Goal: Information Seeking & Learning: Learn about a topic

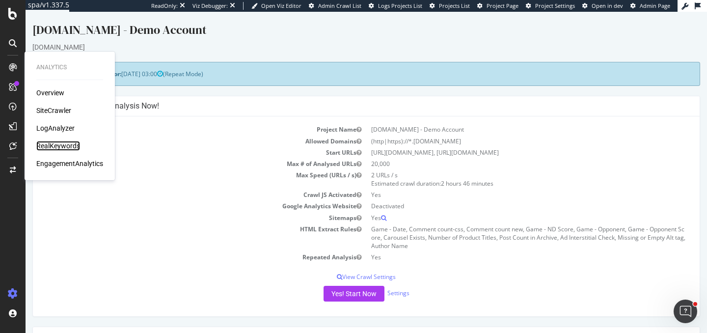
click at [73, 145] on div "RealKeywords" at bounding box center [58, 146] width 44 height 10
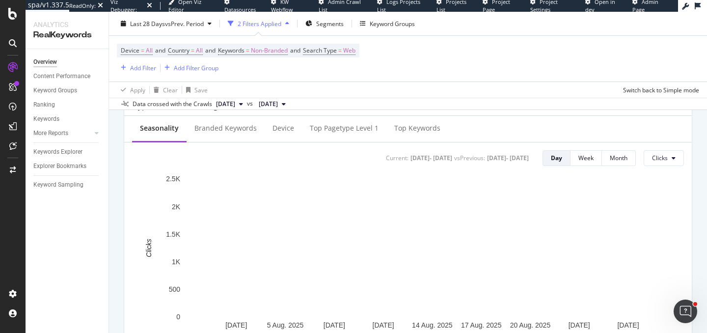
scroll to position [394, 0]
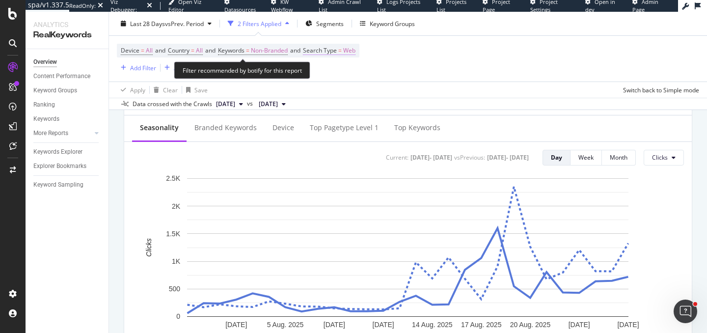
click at [337, 50] on span "Search Type" at bounding box center [320, 50] width 34 height 8
click at [264, 48] on span "Non-Branded" at bounding box center [269, 51] width 37 height 14
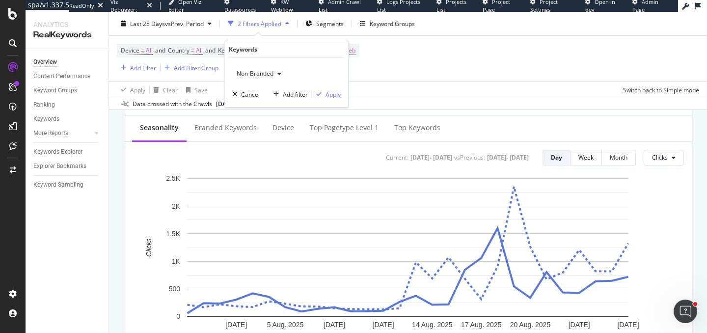
click at [264, 48] on div "Keywords" at bounding box center [287, 49] width 116 height 17
click at [264, 69] on span "Non-Branded" at bounding box center [253, 73] width 41 height 8
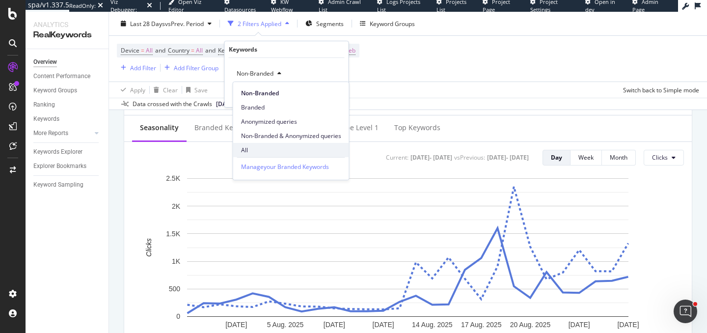
click at [258, 148] on span "All" at bounding box center [291, 150] width 100 height 9
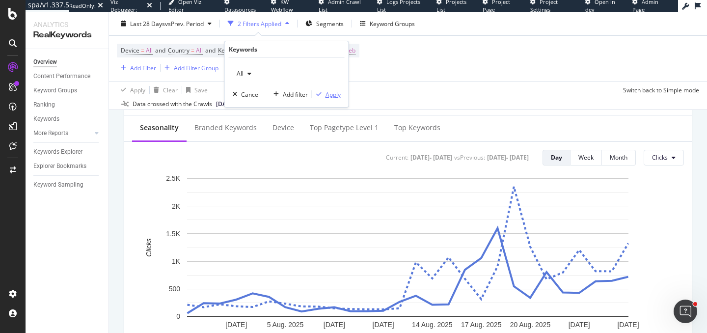
click at [334, 91] on div "Apply" at bounding box center [333, 94] width 15 height 8
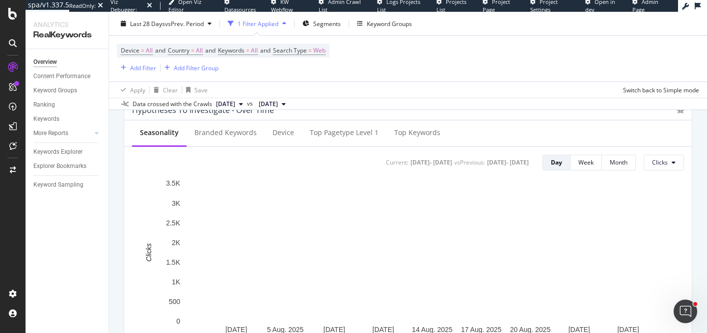
scroll to position [390, 0]
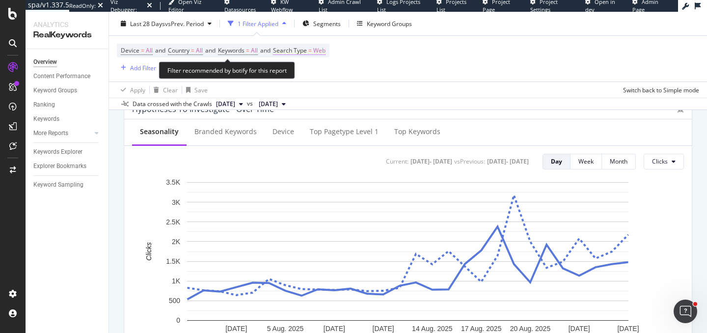
click at [323, 52] on span "Web" at bounding box center [319, 51] width 12 height 14
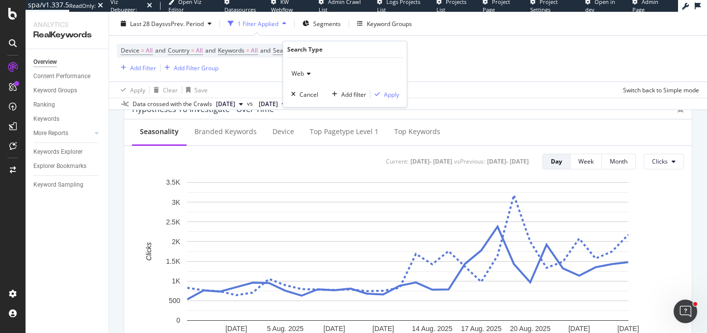
click at [306, 78] on div "Web" at bounding box center [345, 74] width 108 height 16
click at [305, 97] on div "All" at bounding box center [346, 93] width 105 height 13
click at [396, 95] on div "Apply" at bounding box center [391, 94] width 15 height 8
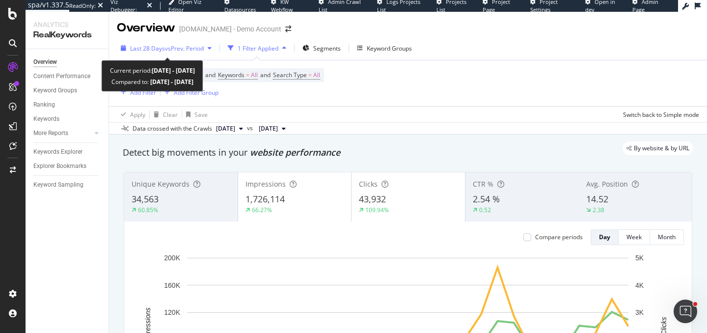
click at [202, 49] on span "vs Prev. Period" at bounding box center [184, 48] width 39 height 8
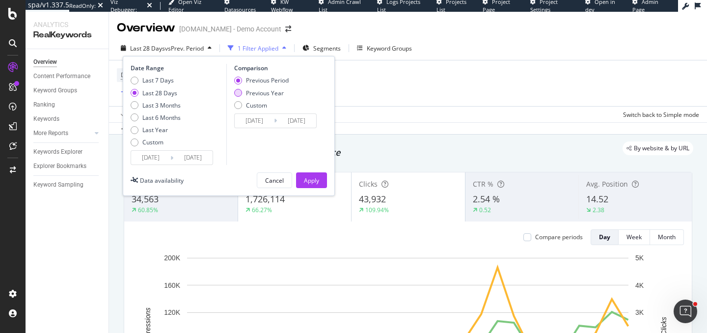
click at [261, 94] on div "Previous Year" at bounding box center [265, 93] width 38 height 8
type input "[DATE]"
click at [318, 179] on div "Apply" at bounding box center [311, 180] width 15 height 8
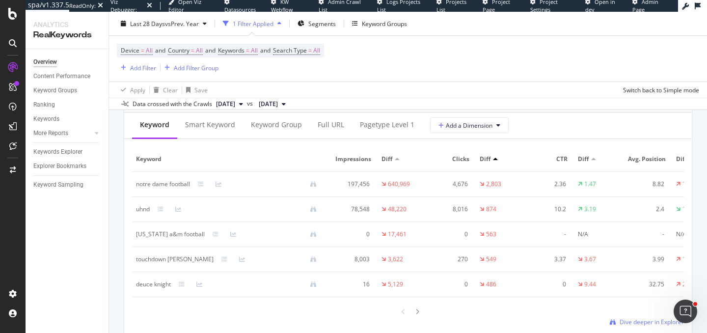
scroll to position [1188, 0]
click at [219, 185] on icon at bounding box center [219, 183] width 6 height 6
